Goal: Transaction & Acquisition: Purchase product/service

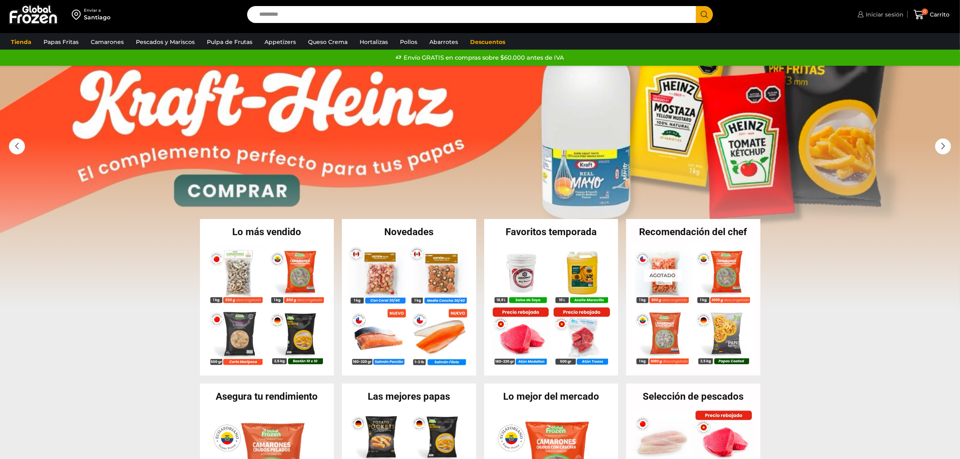
click at [892, 17] on span "Iniciar sesión" at bounding box center [884, 14] width 40 height 8
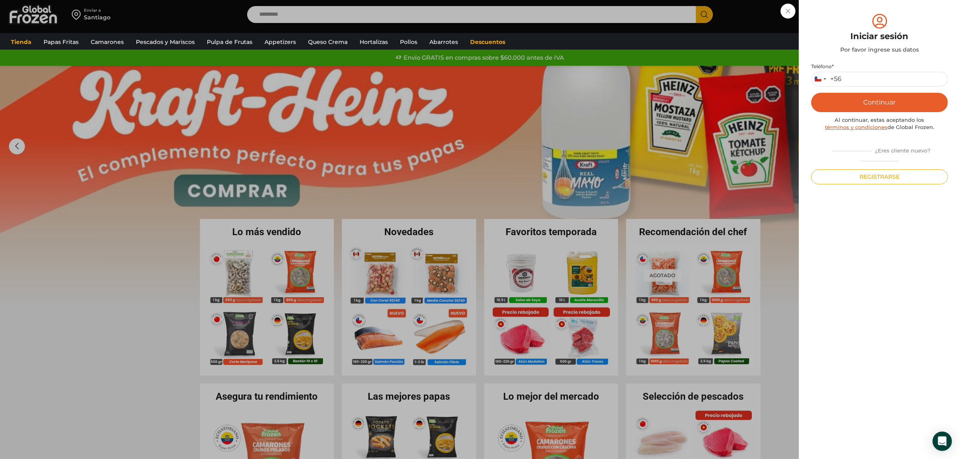
drag, startPoint x: 847, startPoint y: 97, endPoint x: 856, endPoint y: 81, distance: 18.1
click at [853, 86] on div "Teléfono * Chile +56 +56 Argentina +54 Chile +56 Continuar Al continuar, estas …" at bounding box center [879, 123] width 137 height 121
click at [856, 81] on input "Teléfono *" at bounding box center [879, 79] width 137 height 15
type input "*"
type input "*********"
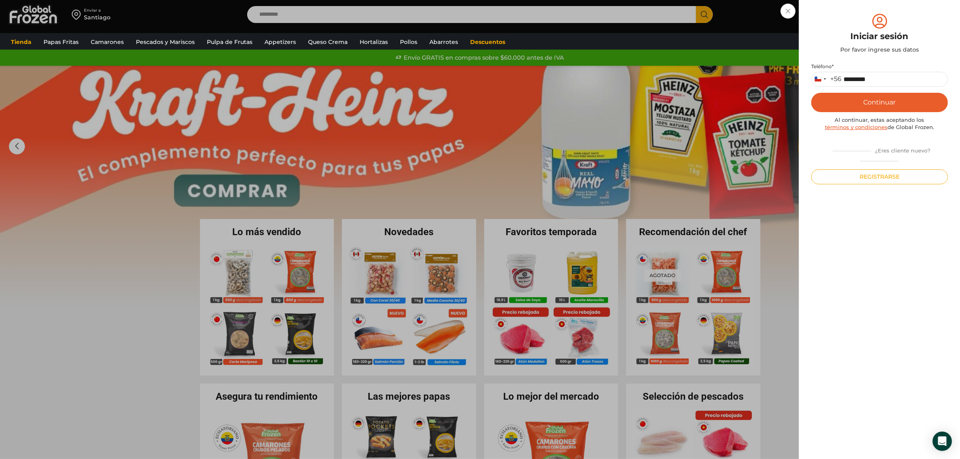
click at [865, 91] on div "Teléfono * Chile +56 +56 Argentina +54 Chile +56 ********* Continuar Al continu…" at bounding box center [879, 123] width 137 height 121
click at [865, 101] on button "Continuar" at bounding box center [879, 102] width 137 height 19
click at [824, 79] on input "text" at bounding box center [823, 78] width 20 height 15
type input "*"
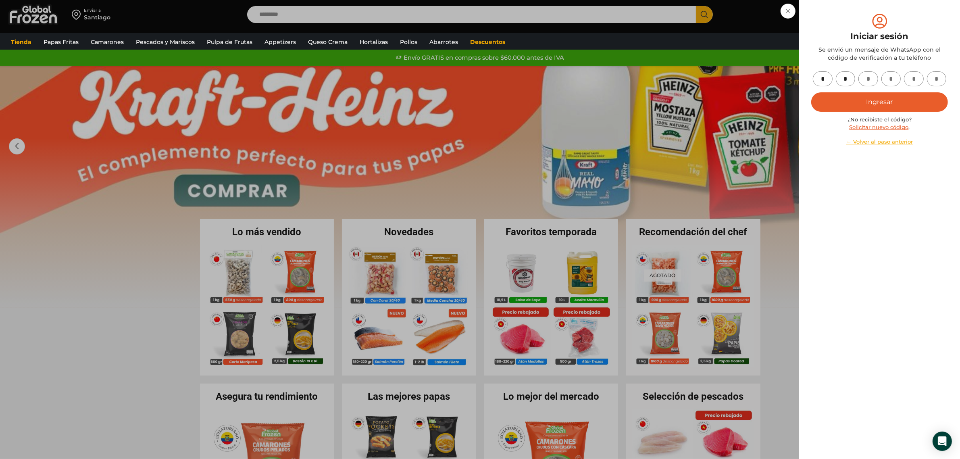
type input "*"
click at [870, 103] on button "Ingresar" at bounding box center [879, 101] width 137 height 19
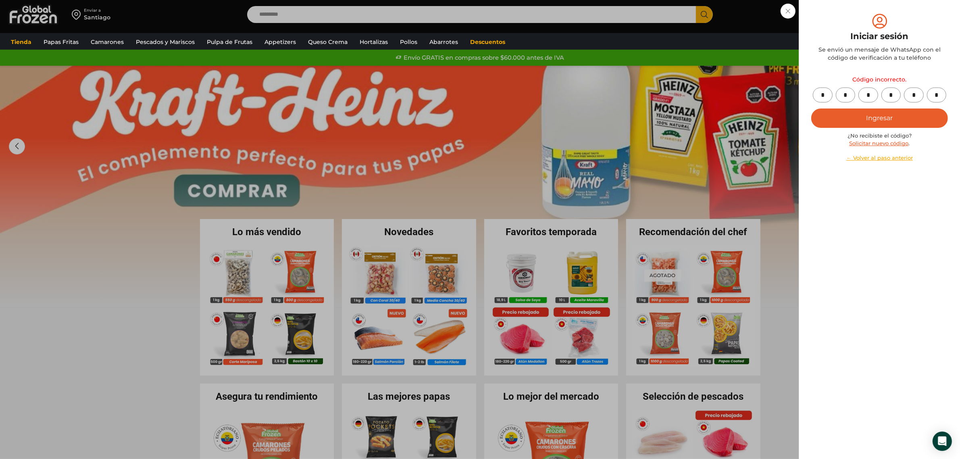
click at [828, 95] on input "*" at bounding box center [823, 95] width 20 height 15
click at [944, 94] on input "*" at bounding box center [937, 95] width 20 height 15
type input "*"
click at [925, 119] on button "Ingresar" at bounding box center [879, 117] width 137 height 19
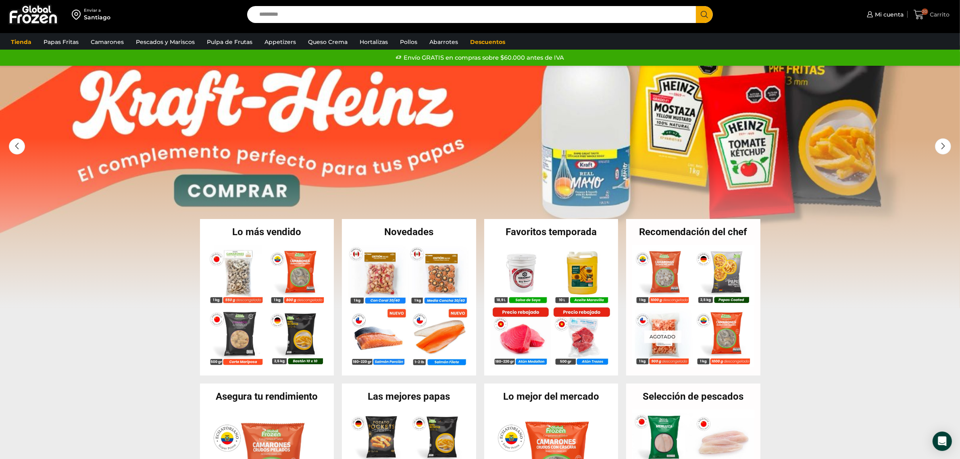
click at [923, 12] on span "20" at bounding box center [925, 11] width 6 height 6
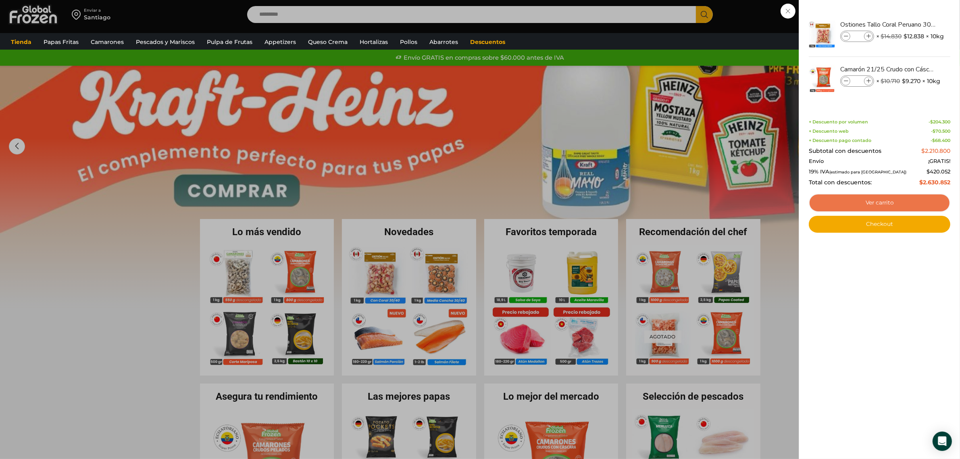
click at [909, 196] on link "Ver carrito" at bounding box center [880, 203] width 142 height 19
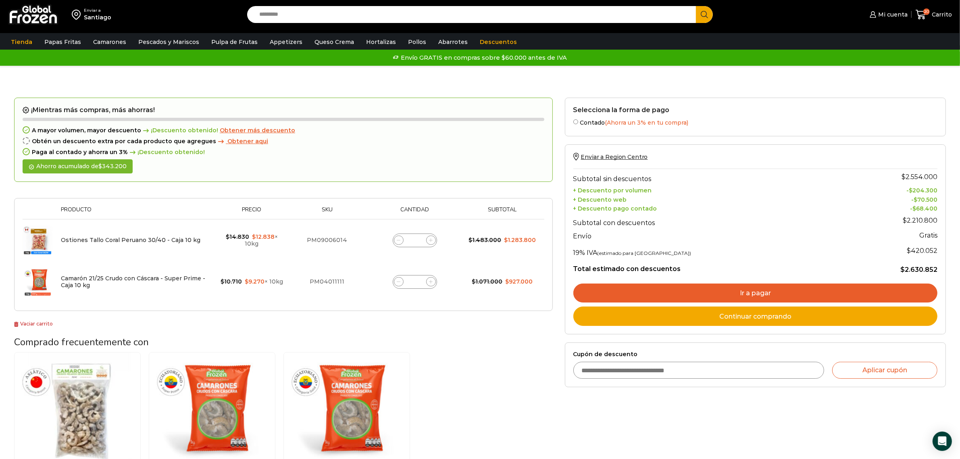
click at [396, 7] on input "Search input" at bounding box center [473, 14] width 437 height 17
click at [699, 378] on input "Cupón de descuento" at bounding box center [698, 370] width 251 height 17
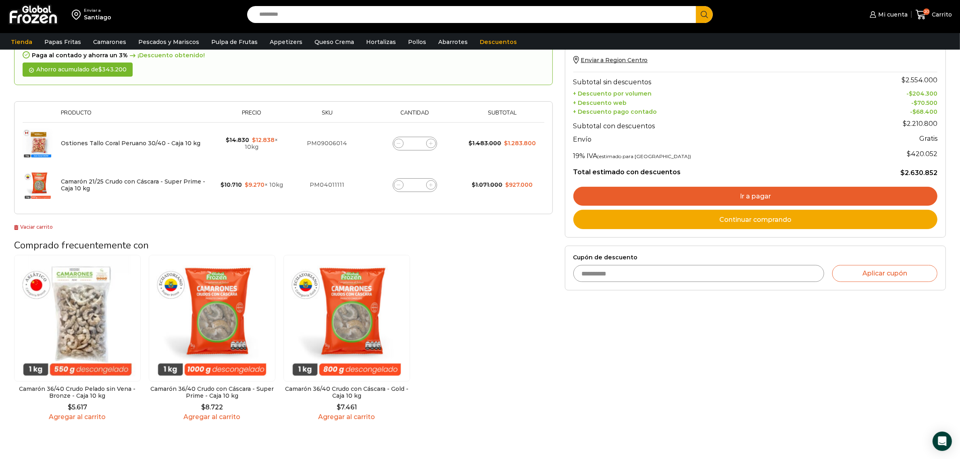
scroll to position [50, 0]
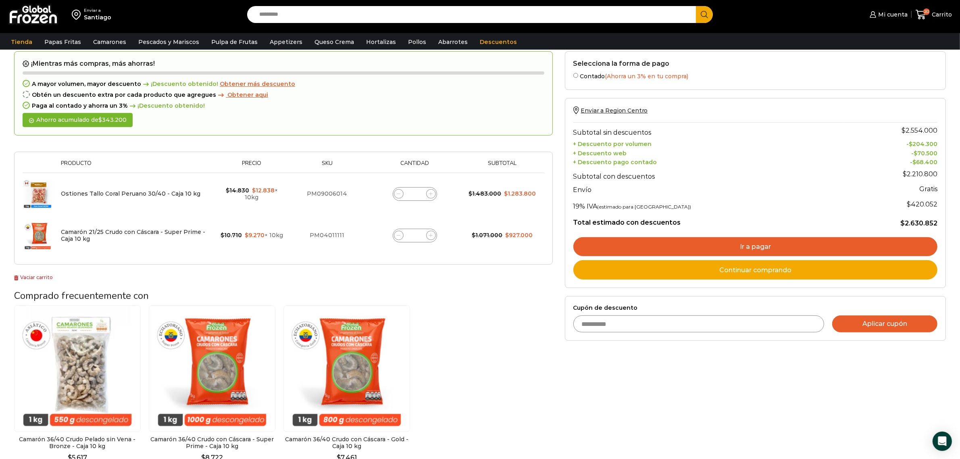
type input "**********"
click at [885, 325] on button "Aplicar cupón" at bounding box center [884, 323] width 105 height 17
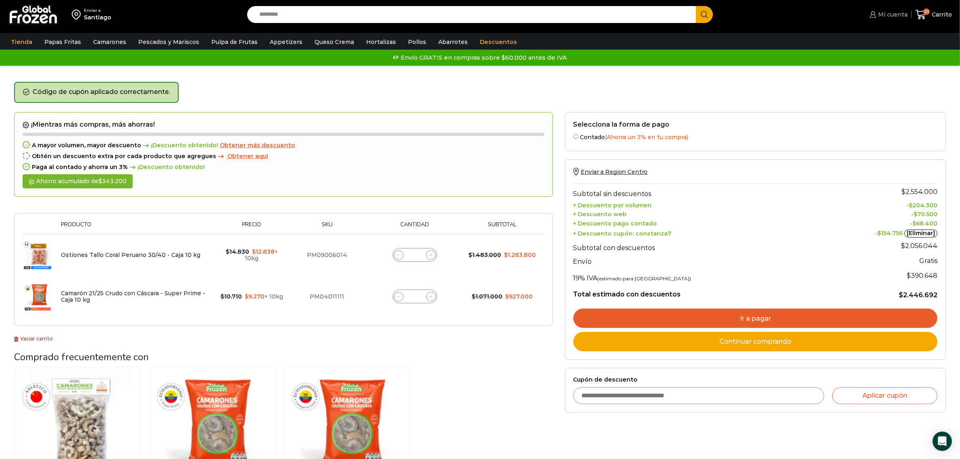
click at [873, 13] on icon at bounding box center [873, 14] width 6 height 6
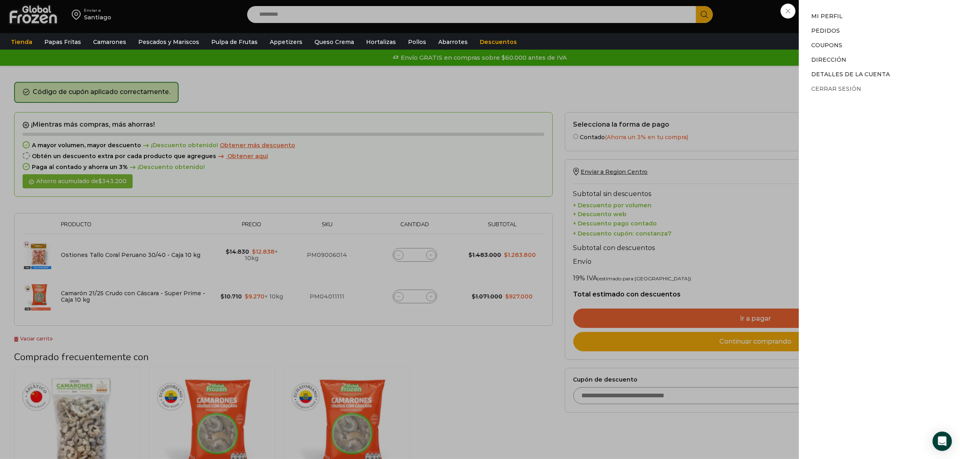
click at [826, 90] on link "Cerrar sesión" at bounding box center [836, 88] width 50 height 7
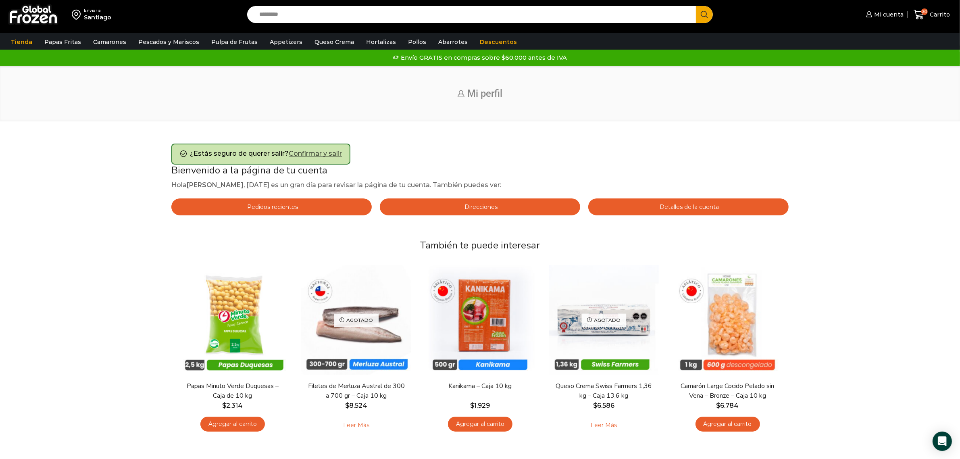
click at [311, 154] on link "Confirmar y salir" at bounding box center [315, 154] width 53 height 8
